Goal: Transaction & Acquisition: Purchase product/service

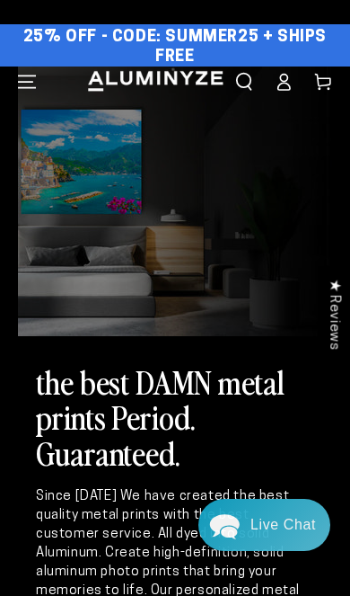
click at [286, 79] on icon at bounding box center [284, 82] width 18 height 18
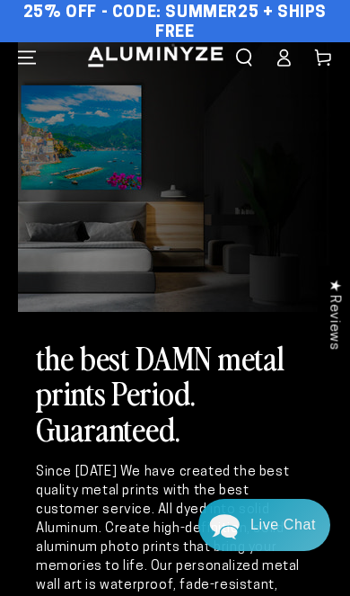
click at [27, 54] on icon "Menu" at bounding box center [27, 58] width 18 height 18
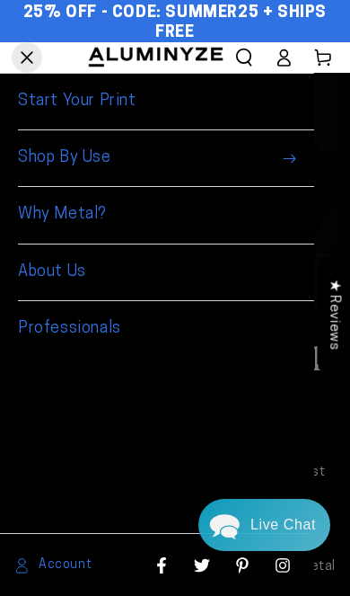
click at [26, 97] on link "Start Your Print" at bounding box center [166, 102] width 297 height 57
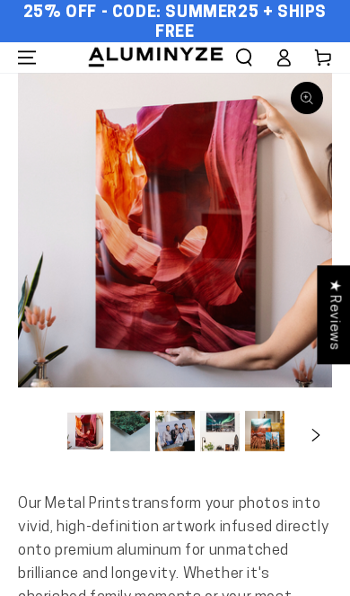
select select "**********"
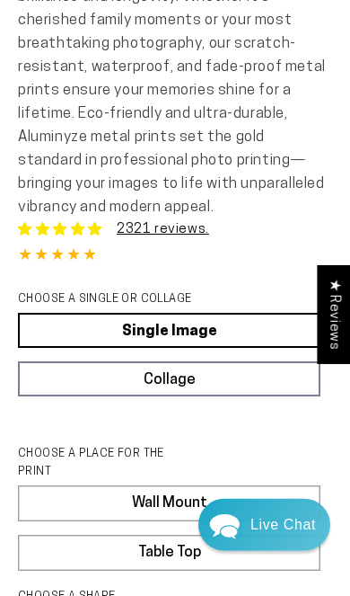
scroll to position [578, 0]
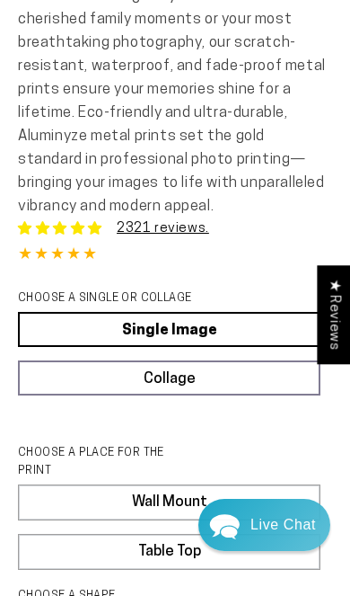
click at [41, 297] on legend "CHOOSE A SINGLE OR COLLAGE" at bounding box center [109, 298] width 182 height 18
click at [101, 320] on link "Single Image" at bounding box center [169, 329] width 303 height 35
click at [75, 321] on link "Single Image" at bounding box center [169, 329] width 303 height 35
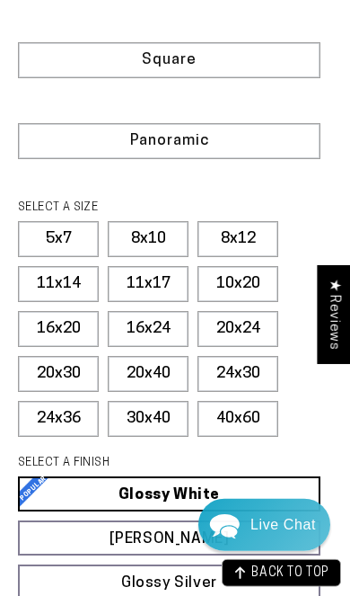
scroll to position [1227, 0]
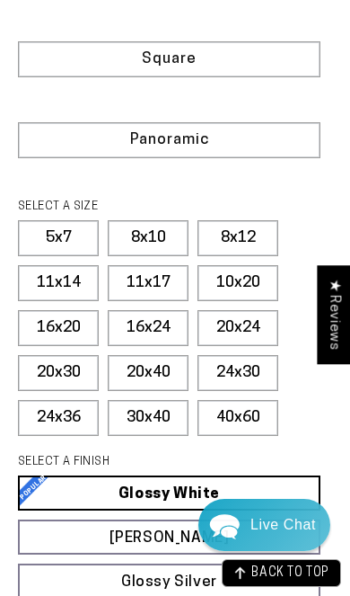
click at [144, 324] on label "16x24" at bounding box center [148, 328] width 81 height 36
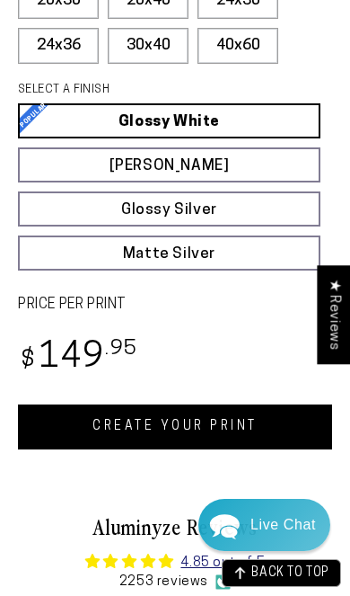
scroll to position [1636, 0]
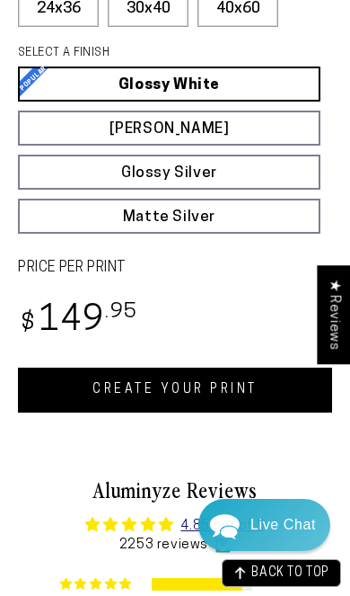
click at [282, 395] on link "CREATE YOUR PRINT" at bounding box center [175, 390] width 315 height 45
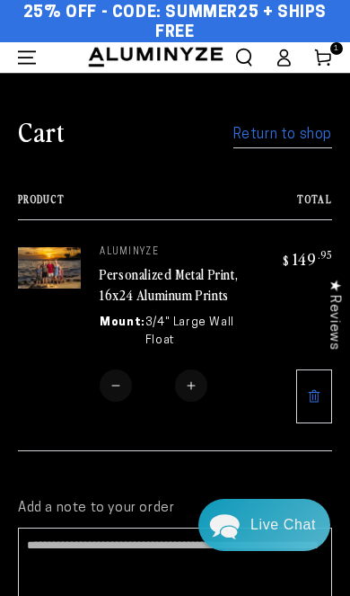
click at [16, 57] on span "Menu" at bounding box center [27, 57] width 40 height 31
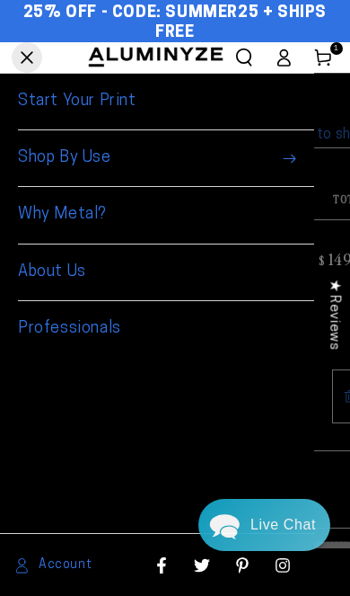
click at [29, 95] on link "Start Your Print" at bounding box center [166, 102] width 297 height 57
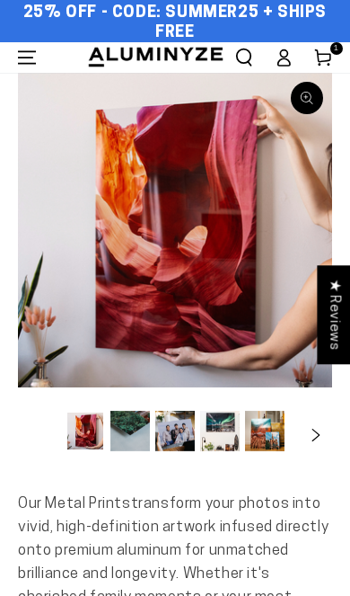
select select "**********"
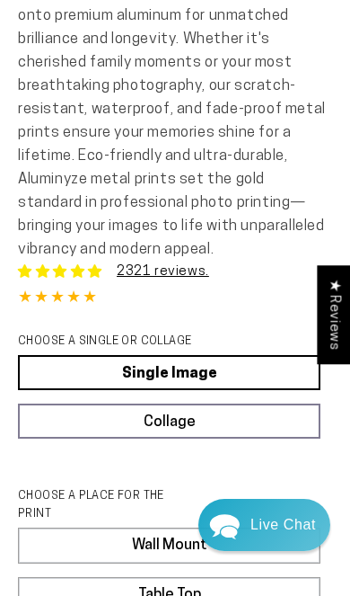
scroll to position [576, 0]
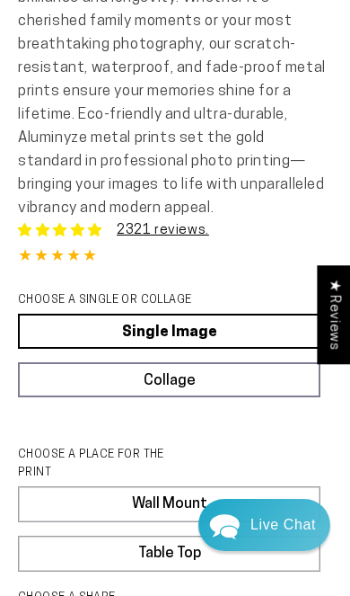
click at [77, 317] on link "Single Image" at bounding box center [169, 331] width 303 height 35
click at [261, 330] on link "Single Image" at bounding box center [169, 331] width 303 height 35
click at [269, 326] on link "Single Image" at bounding box center [169, 331] width 303 height 35
click at [272, 324] on link "Single Image" at bounding box center [169, 331] width 303 height 35
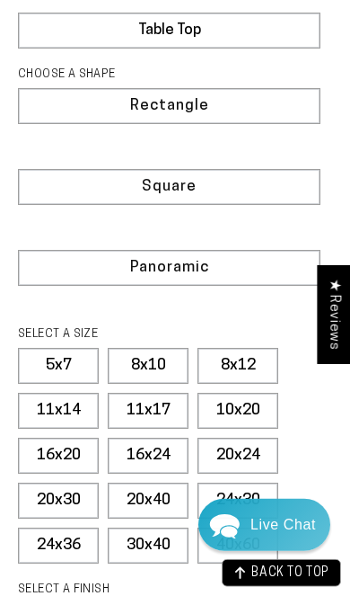
scroll to position [1098, 0]
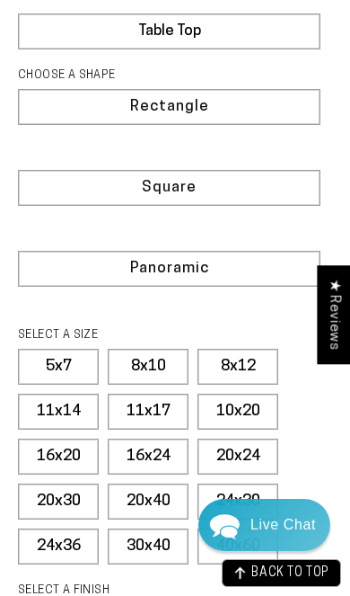
click at [279, 192] on label "Square" at bounding box center [169, 188] width 303 height 36
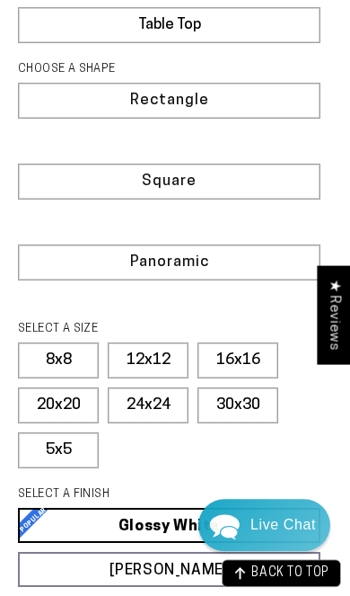
scroll to position [1104, 0]
click at [253, 361] on label "16x16" at bounding box center [238, 360] width 81 height 36
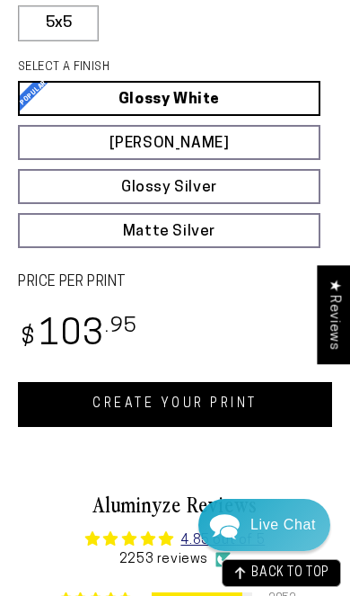
scroll to position [1531, 0]
click at [273, 415] on link "CREATE YOUR PRINT" at bounding box center [175, 404] width 315 height 45
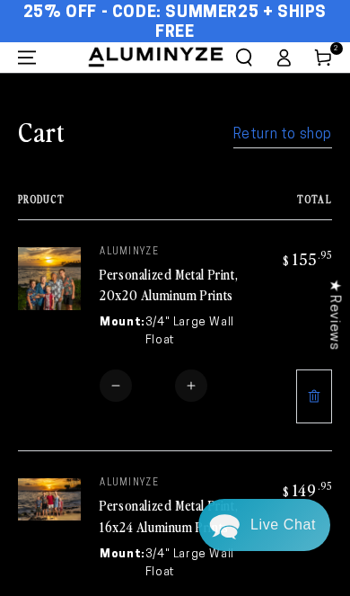
click at [271, 128] on link "Return to shop" at bounding box center [283, 135] width 99 height 26
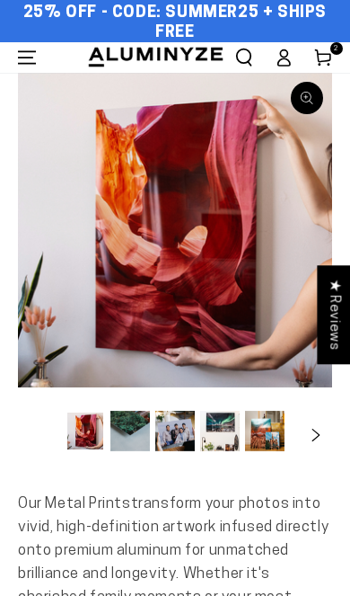
select select "**********"
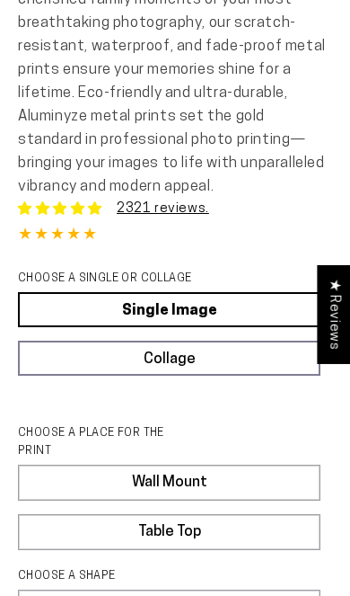
scroll to position [599, 0]
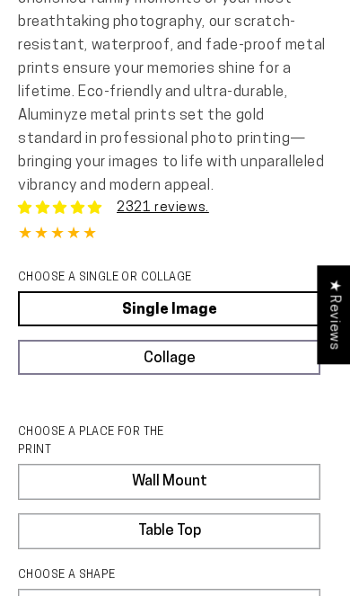
click at [280, 304] on link "Single Image" at bounding box center [169, 308] width 303 height 35
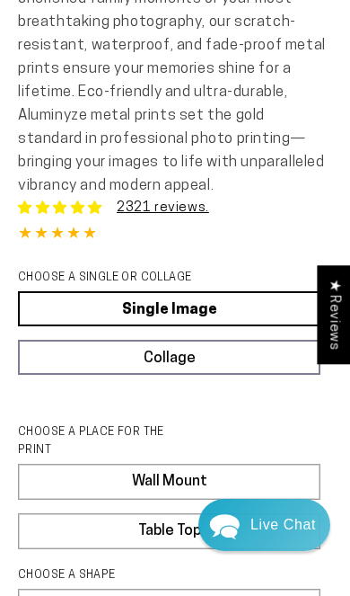
click at [275, 299] on link "Single Image" at bounding box center [169, 308] width 303 height 35
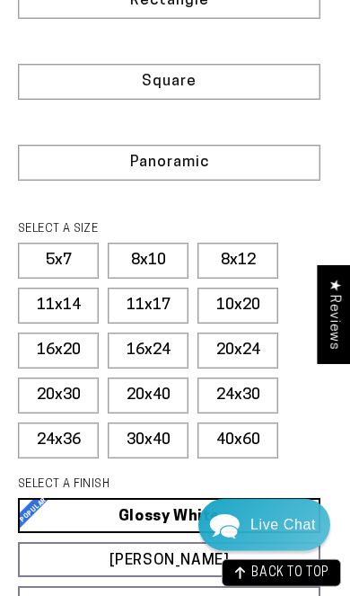
scroll to position [1205, 0]
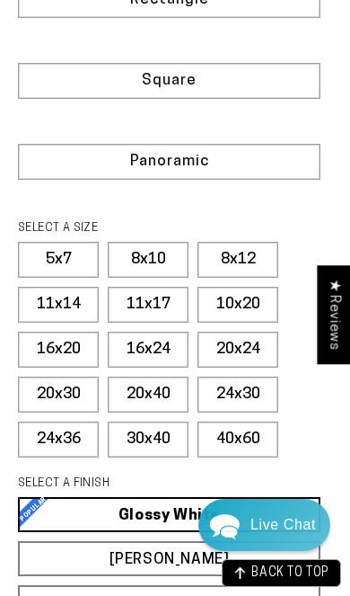
click at [254, 313] on label "10x20" at bounding box center [238, 305] width 81 height 36
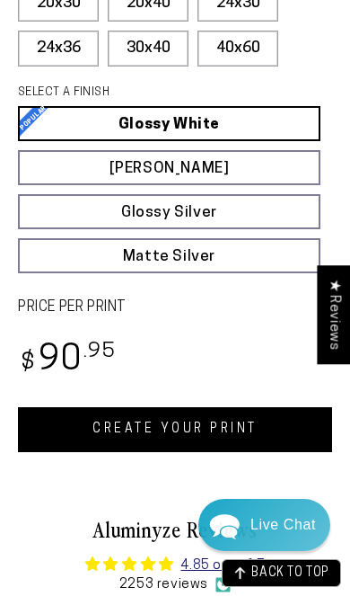
scroll to position [1642, 0]
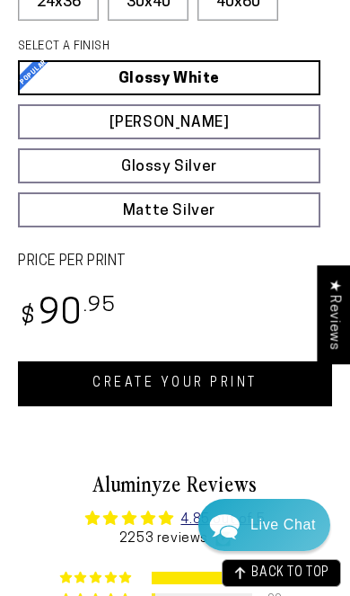
click at [295, 401] on link "CREATE YOUR PRINT" at bounding box center [175, 383] width 315 height 45
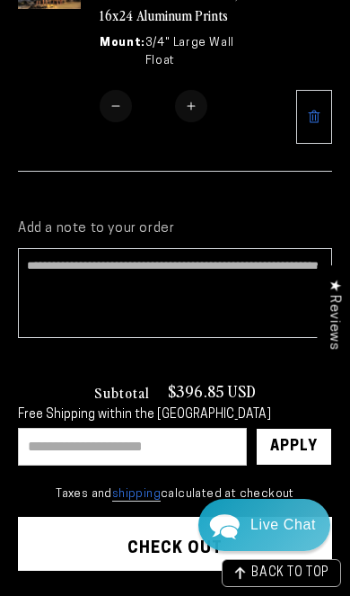
scroll to position [741, 0]
